Goal: Information Seeking & Learning: Find specific fact

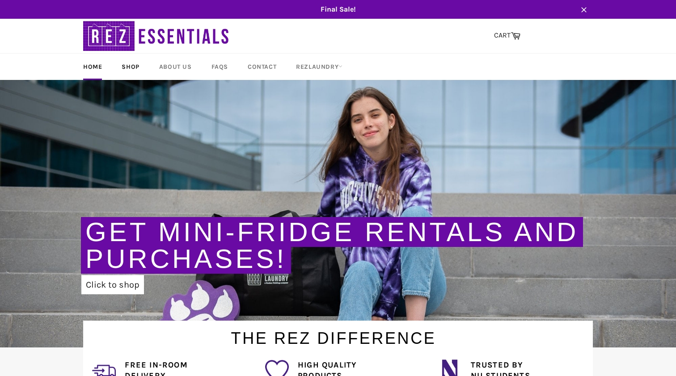
click at [122, 63] on link "Shop" at bounding box center [130, 67] width 35 height 26
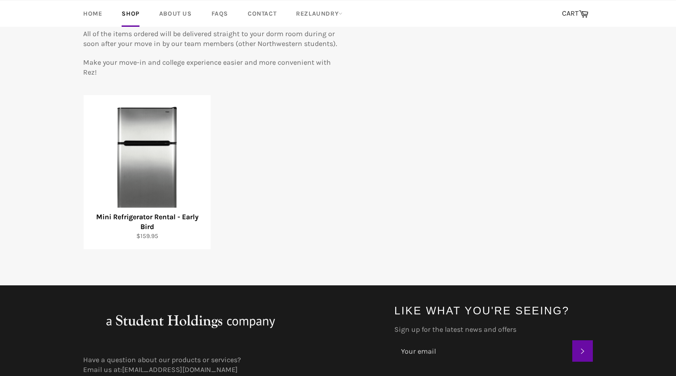
scroll to position [145, 0]
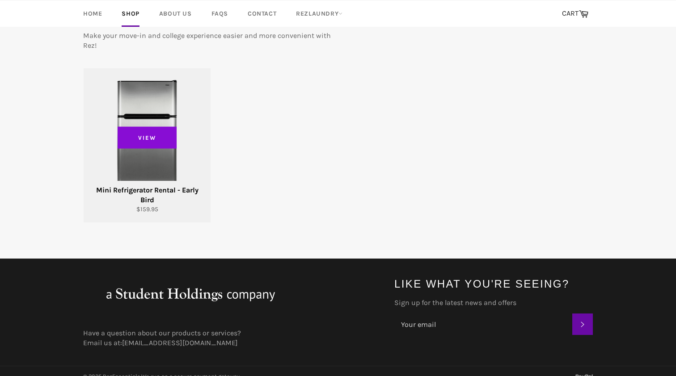
click at [166, 134] on span "View" at bounding box center [147, 138] width 59 height 22
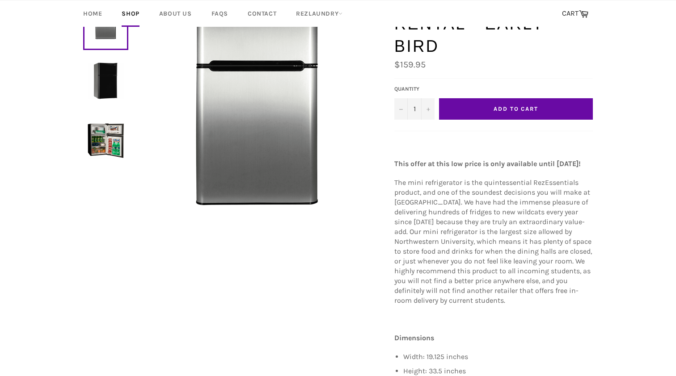
scroll to position [116, 0]
click at [119, 93] on img at bounding box center [106, 80] width 36 height 36
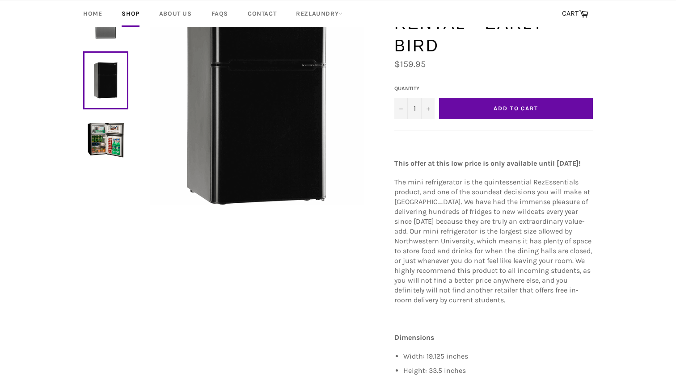
click at [104, 150] on img at bounding box center [106, 140] width 36 height 36
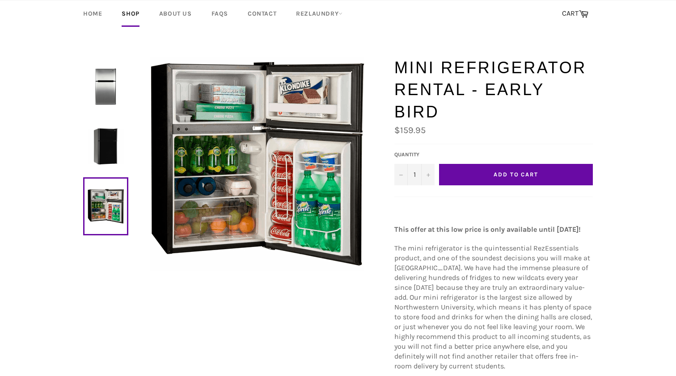
scroll to position [47, 0]
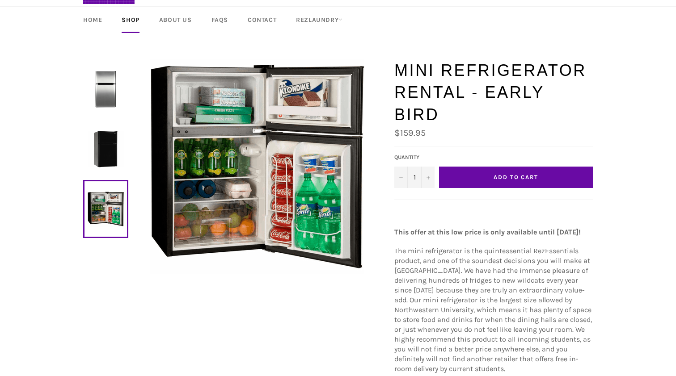
click at [107, 89] on img at bounding box center [106, 89] width 36 height 36
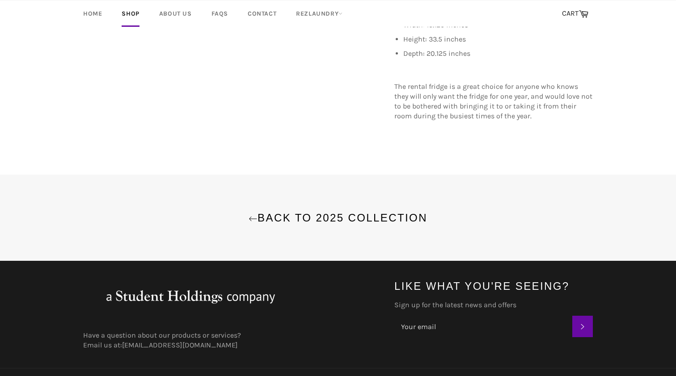
scroll to position [447, 0]
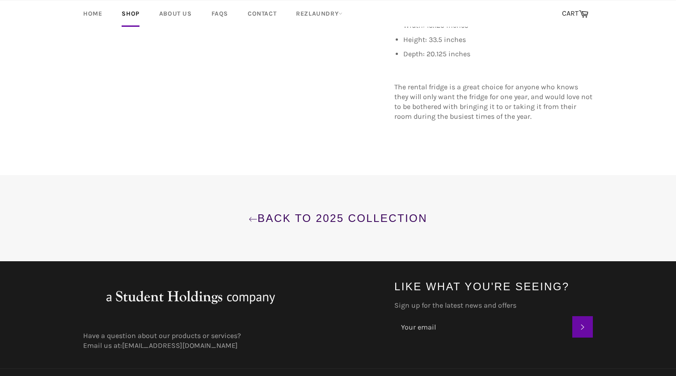
click at [375, 211] on link "Back to 2025 Collection" at bounding box center [338, 218] width 658 height 15
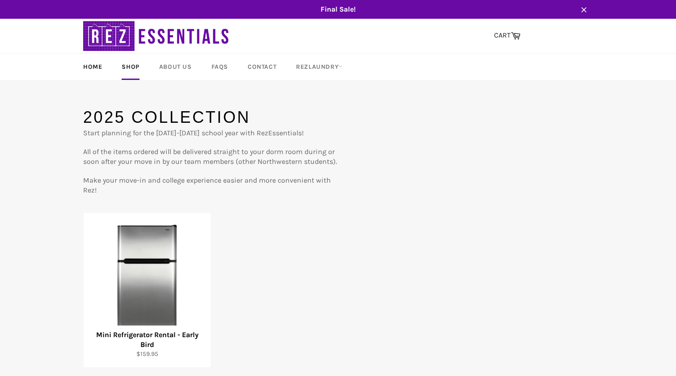
click at [95, 61] on link "Home" at bounding box center [92, 67] width 37 height 26
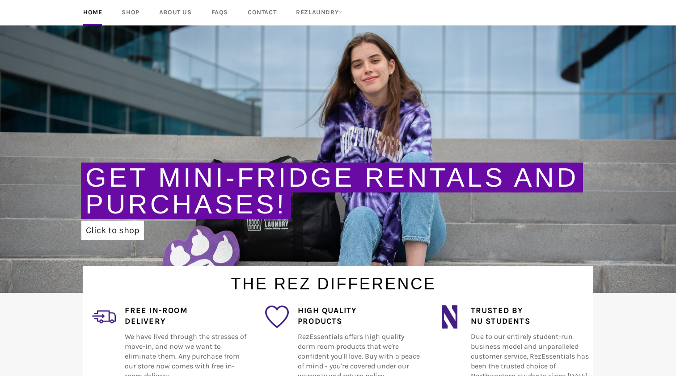
scroll to position [51, 0]
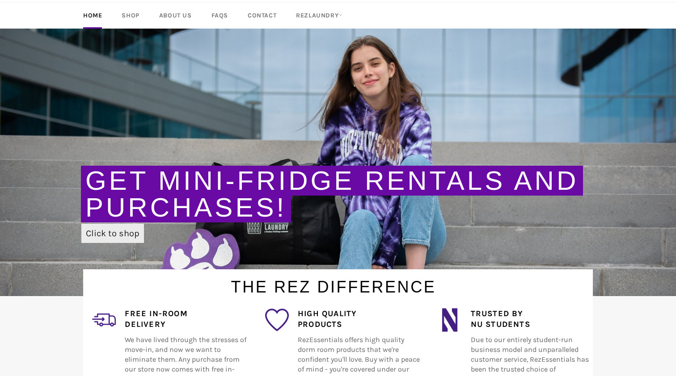
click at [126, 228] on link "Click to shop" at bounding box center [112, 233] width 63 height 19
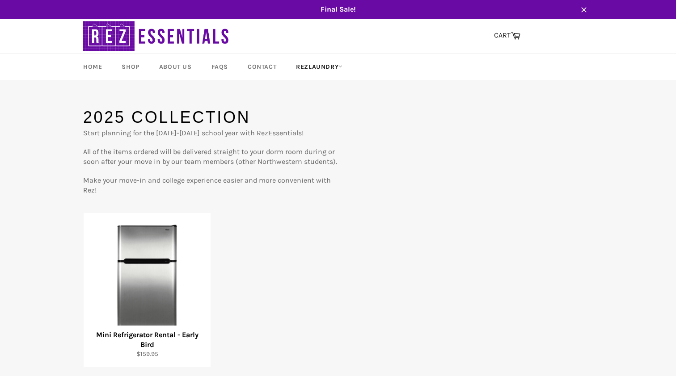
click at [317, 71] on link "RezLaundry" at bounding box center [319, 67] width 64 height 26
click at [321, 117] on link "Laundry Plans" at bounding box center [329, 118] width 76 height 14
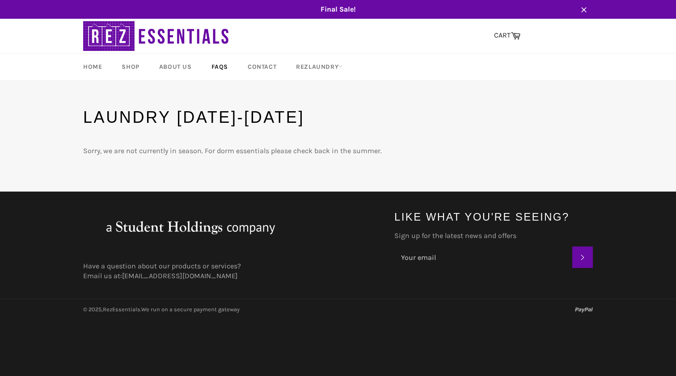
click at [225, 62] on link "FAQs" at bounding box center [219, 67] width 34 height 26
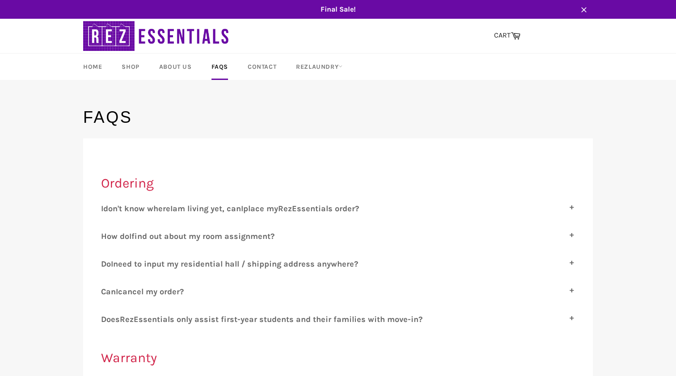
click at [320, 241] on div "H ow do I find out about my room assignment? Check out Residential Services for…" at bounding box center [338, 240] width 474 height 17
click at [251, 236] on span "find out about my room assignment?" at bounding box center [202, 237] width 143 height 10
click at [107, 236] on input "H ow do I find out about my room assignment?" at bounding box center [104, 235] width 6 height 6
checkbox input "true"
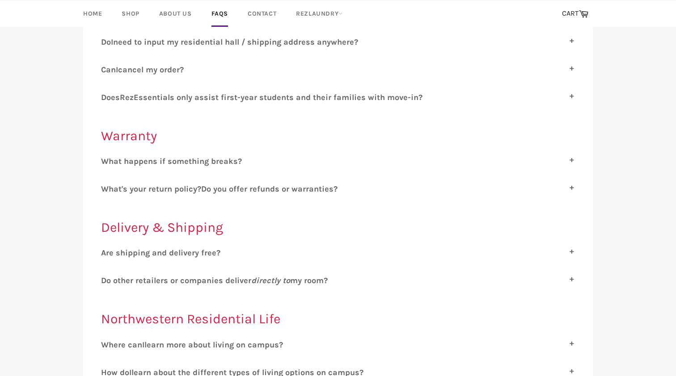
scroll to position [243, 0]
